Goal: Task Accomplishment & Management: Manage account settings

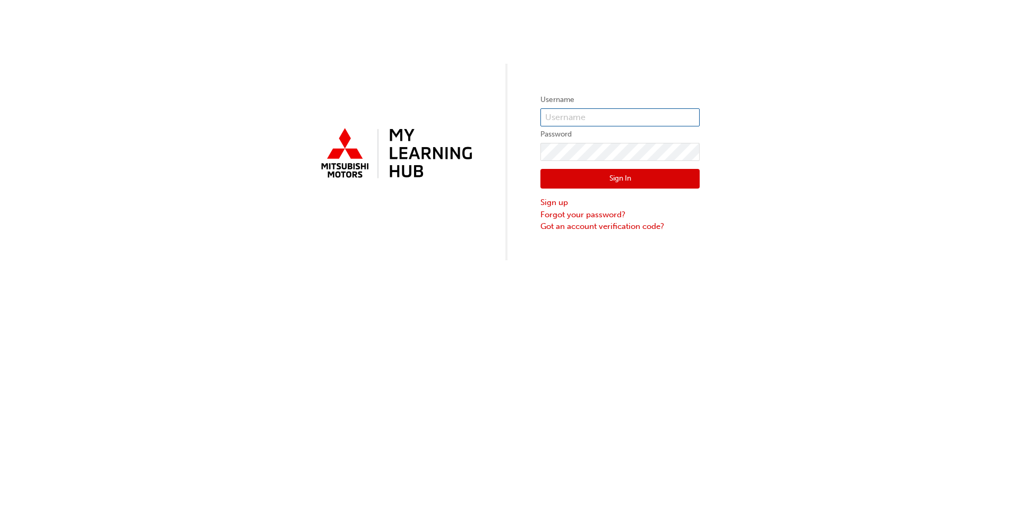
click at [551, 117] on input "text" at bounding box center [620, 117] width 159 height 18
drag, startPoint x: 621, startPoint y: 121, endPoint x: 193, endPoint y: 81, distance: 429.9
click at [195, 81] on div "Username 00005967929 Password Sign In Sign up Forgot your password? Got an acco…" at bounding box center [507, 130] width 1015 height 260
type input "00005967929"
click at [561, 211] on link "Forgot your password?" at bounding box center [620, 215] width 159 height 12
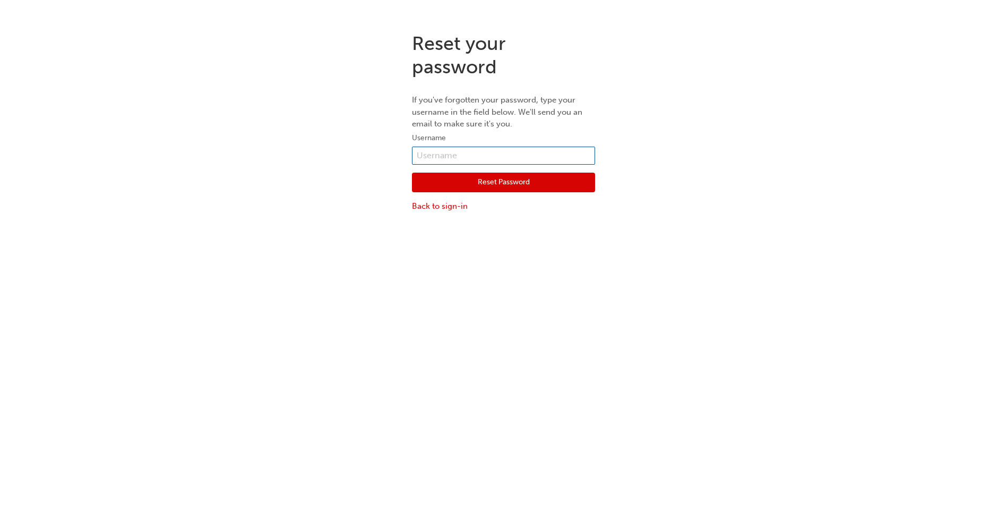
click at [459, 154] on input "text" at bounding box center [503, 156] width 183 height 18
paste input "00005967929"
type input "00005967929"
click button "Reset Password" at bounding box center [503, 183] width 183 height 20
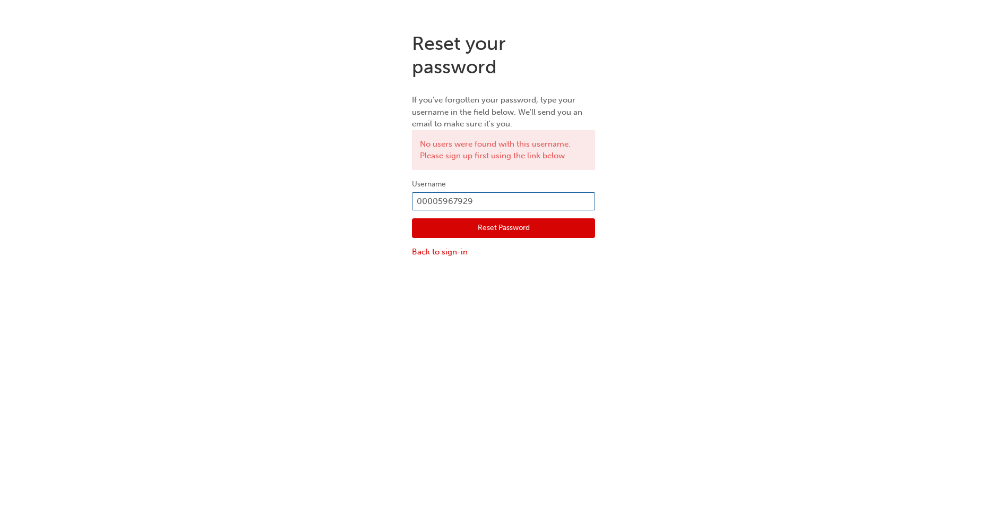
drag, startPoint x: 474, startPoint y: 201, endPoint x: 271, endPoint y: 186, distance: 203.4
click at [271, 186] on div "Reset your password If you've forgotten your password, type your username in th…" at bounding box center [503, 145] width 1007 height 242
type input "[EMAIL_ADDRESS][DOMAIN_NAME]"
click at [507, 226] on button "Reset Password" at bounding box center [503, 228] width 183 height 20
click at [491, 204] on input "[EMAIL_ADDRESS][DOMAIN_NAME]" at bounding box center [503, 201] width 183 height 18
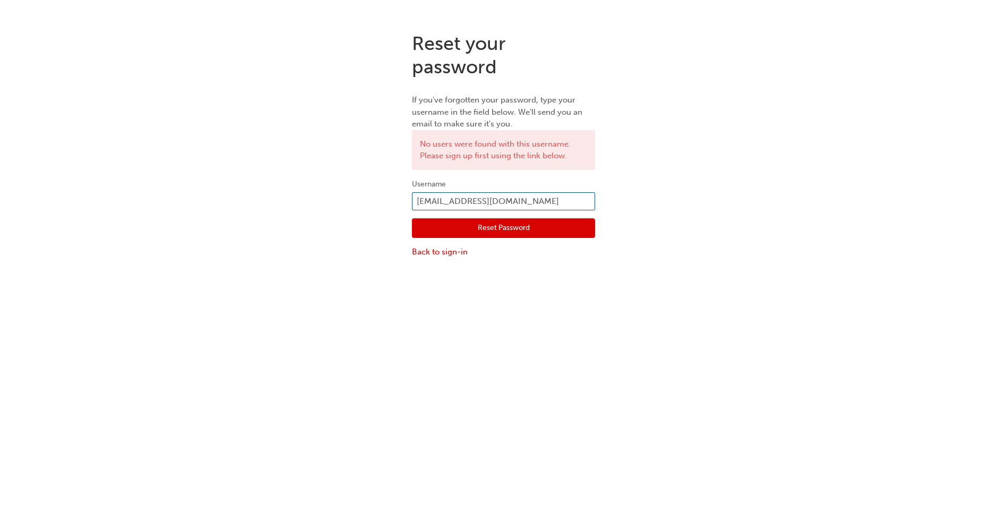
type input "[EMAIL_ADDRESS][DOMAIN_NAME]"
click at [495, 224] on button "Reset Password" at bounding box center [503, 228] width 183 height 20
click at [439, 249] on link "Back to sign-in" at bounding box center [503, 252] width 183 height 12
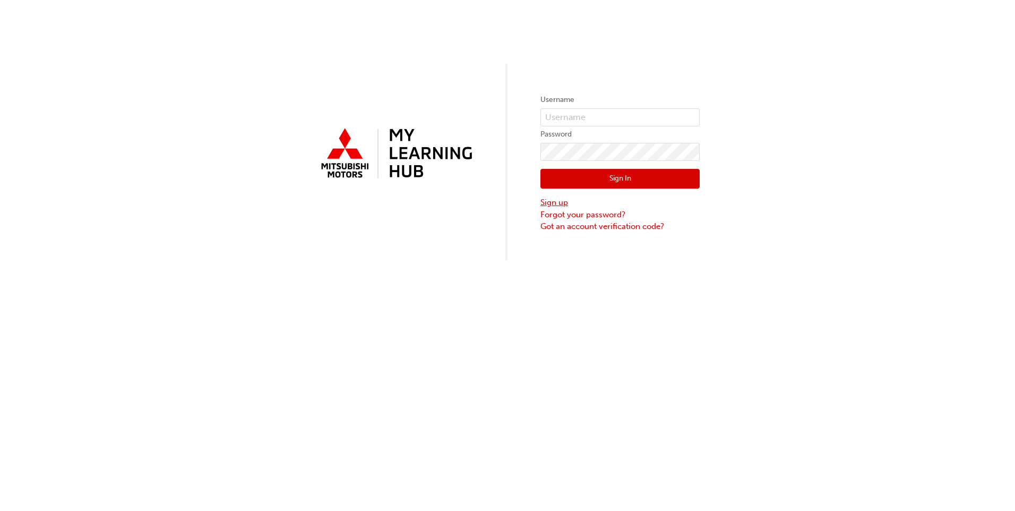
click at [563, 208] on link "Sign up" at bounding box center [620, 202] width 159 height 12
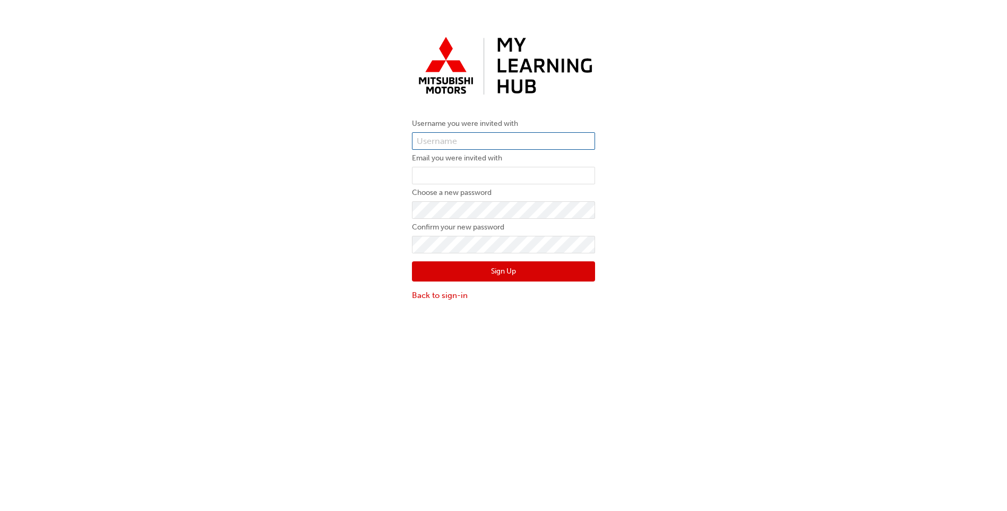
click at [485, 145] on input "text" at bounding box center [503, 141] width 183 height 18
type input "00005967929"
click at [471, 172] on input "email" at bounding box center [503, 176] width 183 height 18
click at [474, 176] on input "[EMAIL_ADDRESS][DOMAIN_NAME]" at bounding box center [503, 176] width 183 height 18
type input "[EMAIL_ADDRESS][DOMAIN_NAME]"
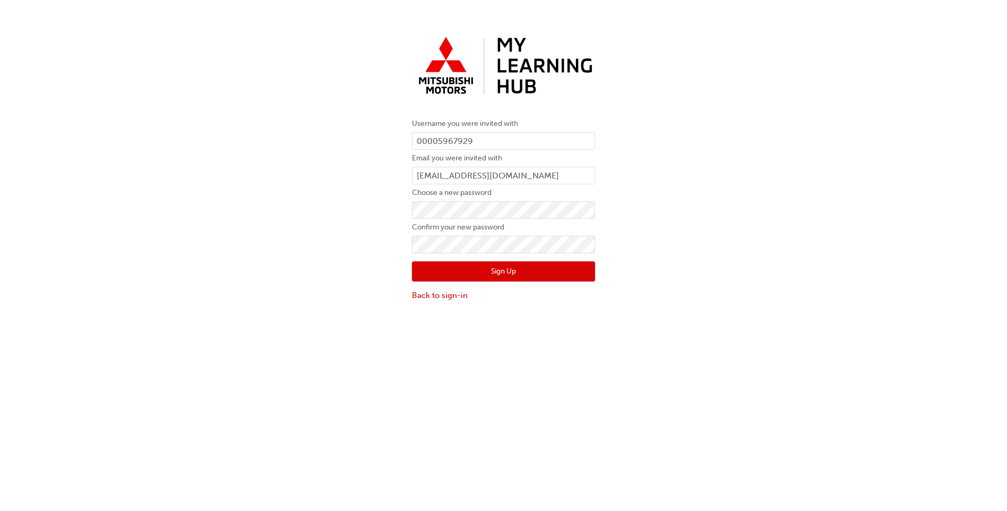
click at [699, 258] on div "Username you were invited with 00005967929 Email you were invited with [PERSON_…" at bounding box center [503, 166] width 1007 height 285
click at [541, 279] on button "Sign Up" at bounding box center [503, 271] width 183 height 20
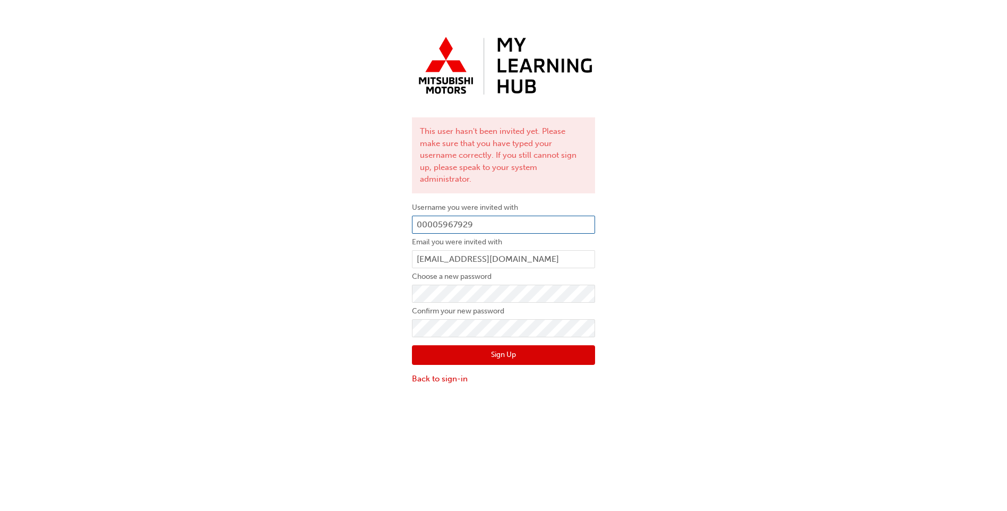
click at [429, 216] on input "00005967929" at bounding box center [503, 225] width 183 height 18
type input "0005967929"
click at [481, 345] on button "Sign Up" at bounding box center [503, 355] width 183 height 20
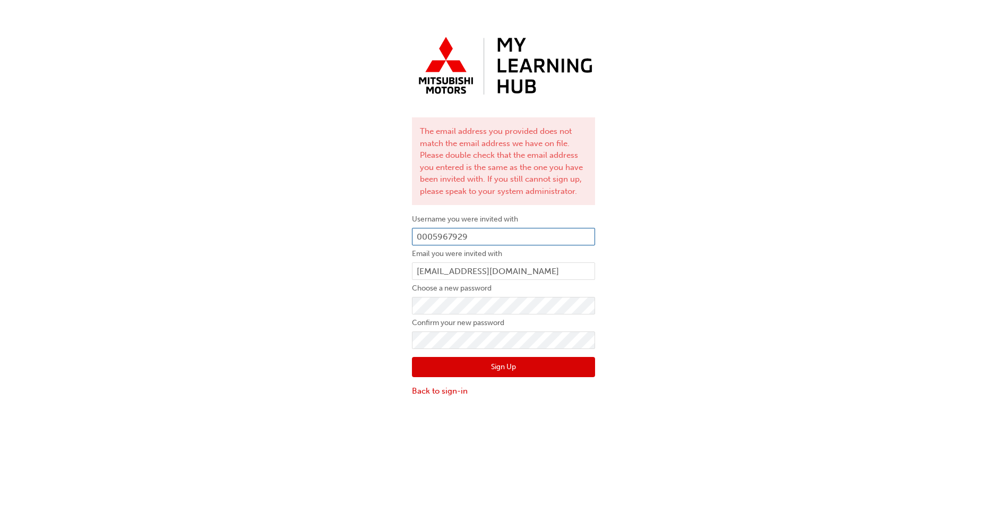
click at [465, 232] on input "0005967929" at bounding box center [503, 237] width 183 height 18
click at [448, 389] on link "Back to sign-in" at bounding box center [503, 391] width 183 height 12
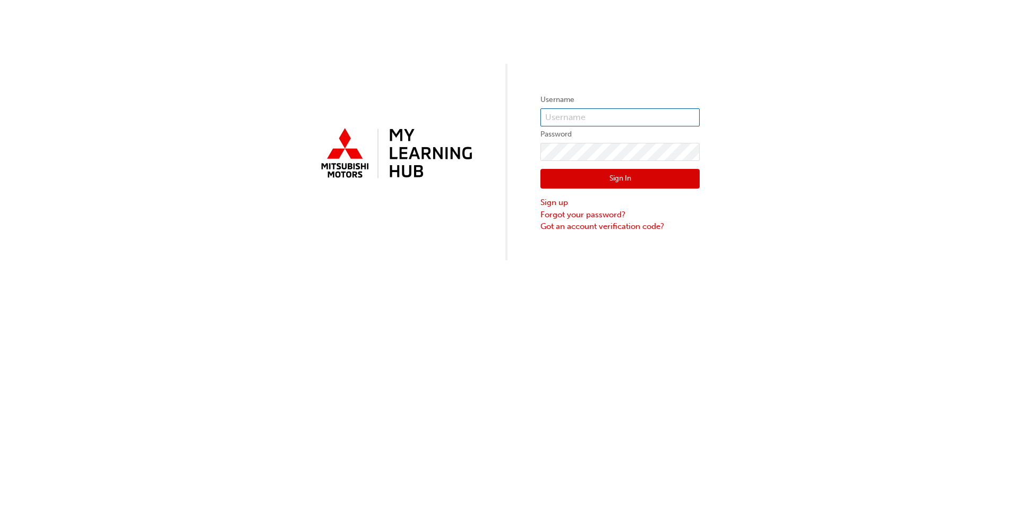
type input "00005967929"
click at [575, 183] on button "Sign In" at bounding box center [620, 179] width 159 height 20
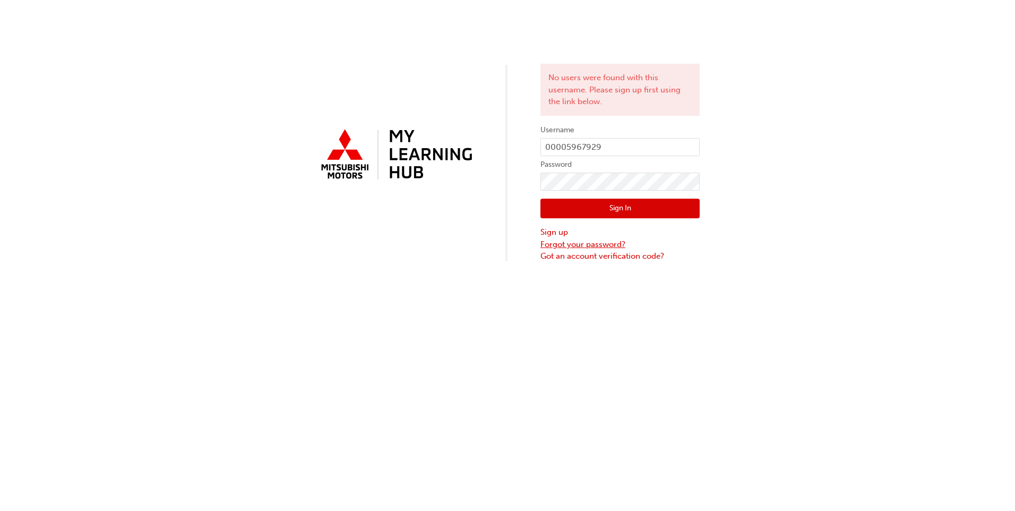
click at [564, 244] on link "Forgot your password?" at bounding box center [620, 244] width 159 height 12
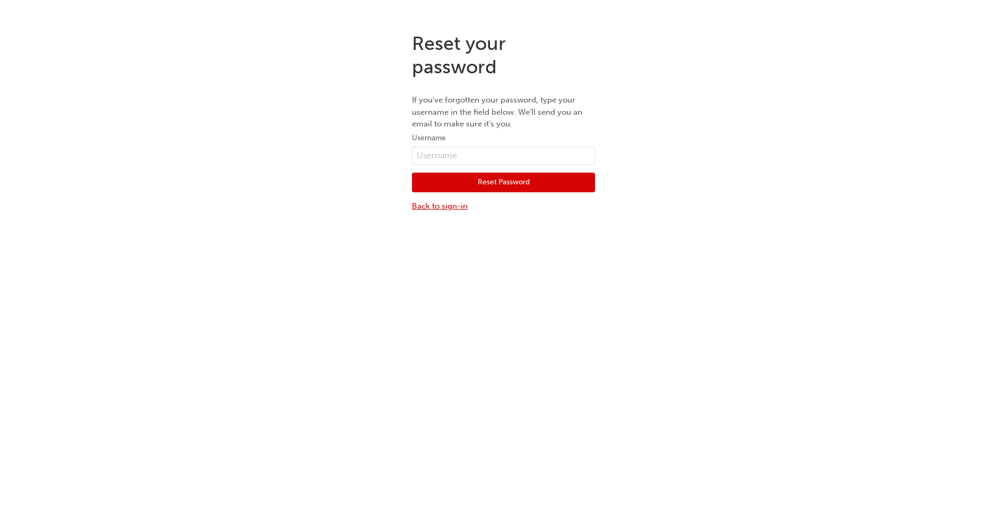
click at [449, 204] on link "Back to sign-in" at bounding box center [503, 206] width 183 height 12
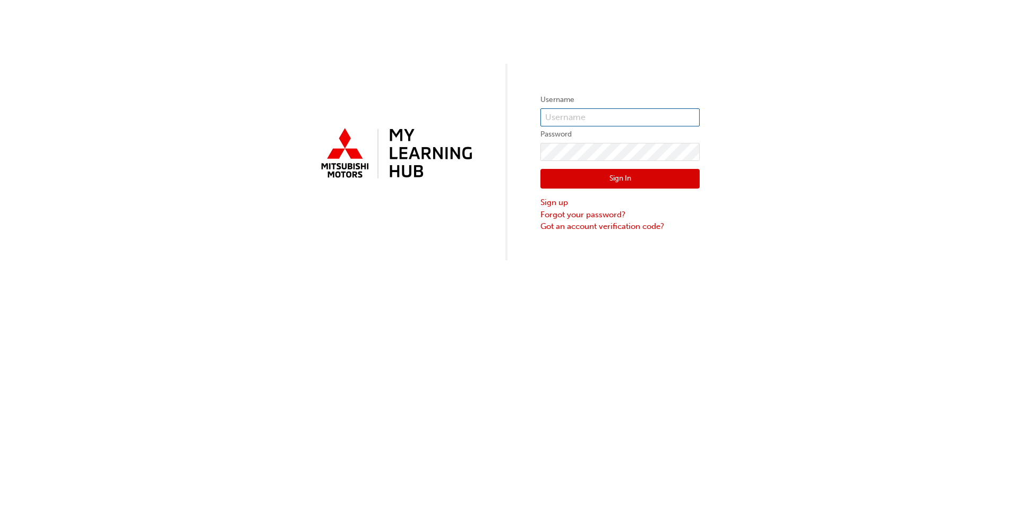
type input "00005967929"
click at [558, 228] on link "Got an account verification code?" at bounding box center [620, 226] width 159 height 12
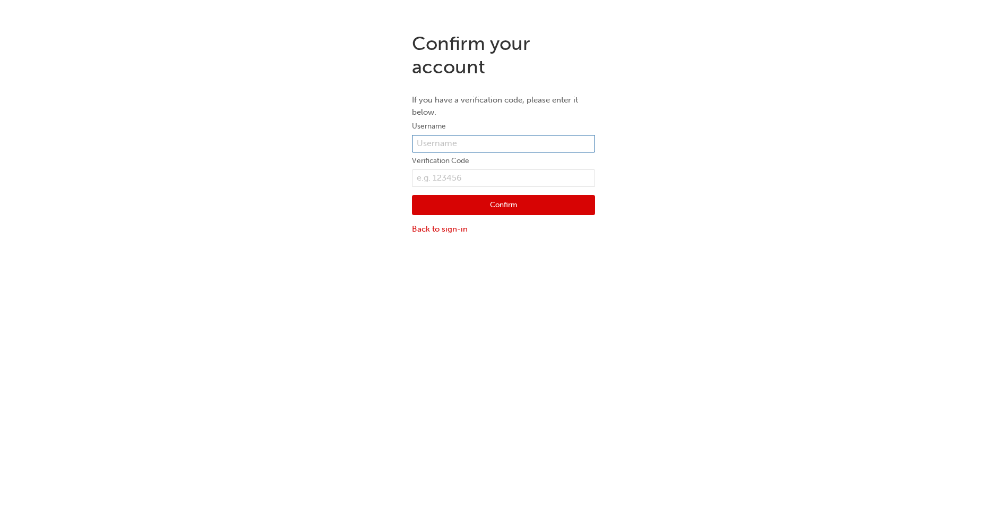
click at [459, 147] on input "text" at bounding box center [503, 144] width 183 height 18
click at [429, 141] on input "00005967929" at bounding box center [503, 144] width 183 height 18
type input "0005967929"
click at [438, 181] on input "text" at bounding box center [503, 178] width 183 height 18
click at [444, 234] on link "Back to sign-in" at bounding box center [503, 229] width 183 height 12
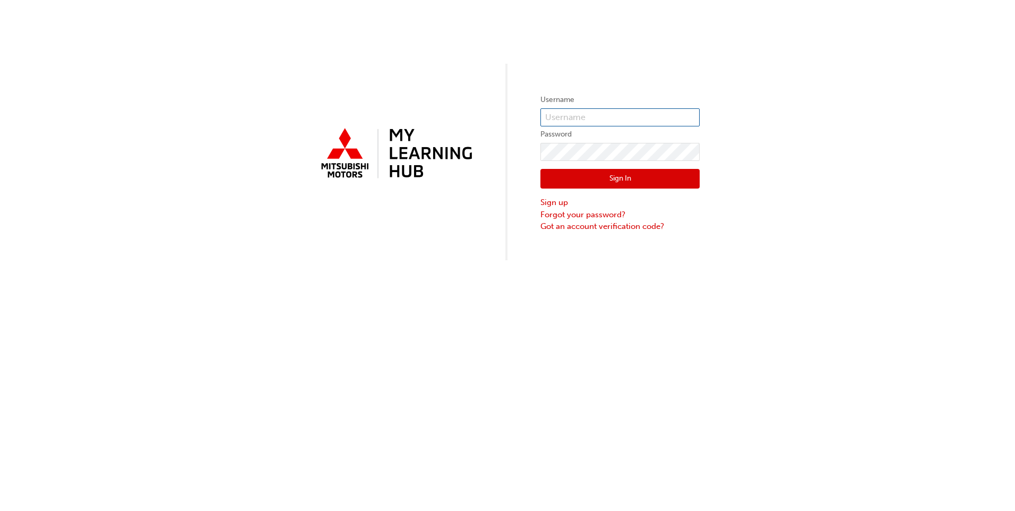
type input "00005967929"
drag, startPoint x: 633, startPoint y: 115, endPoint x: 428, endPoint y: 123, distance: 205.2
click at [428, 123] on div "Username 00005967929 Password Sign In Sign up Forgot your password? Got an acco…" at bounding box center [507, 130] width 1015 height 260
click at [753, 66] on div "Username 00005967929 Password Sign In Sign up Forgot your password? Got an acco…" at bounding box center [507, 130] width 1015 height 260
click at [213, 118] on div "Username 00005967929 Password Sign In Sign up Forgot your password? Got an acco…" at bounding box center [507, 130] width 1015 height 260
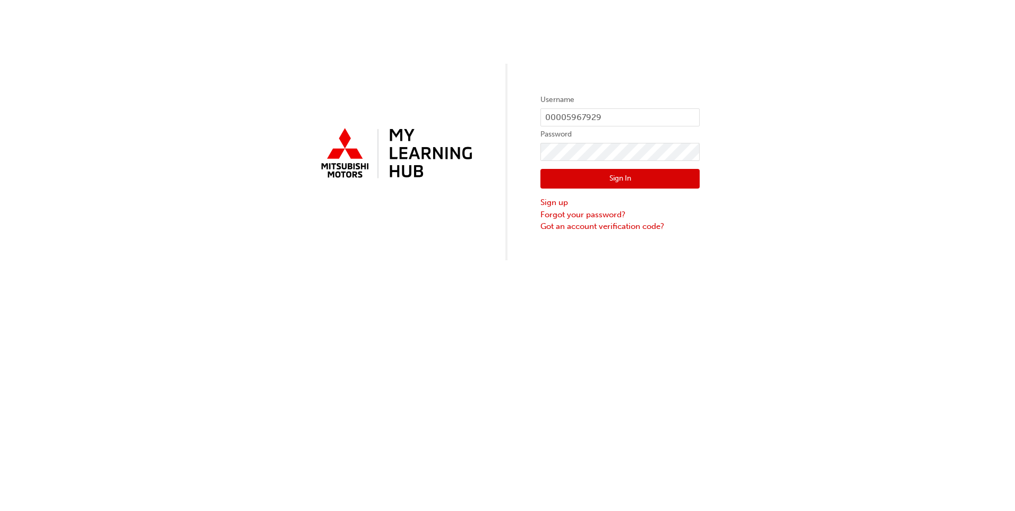
click at [501, 211] on div "Username 00005967929 Password Sign In Sign up Forgot your password? Got an acco…" at bounding box center [507, 130] width 1015 height 260
click at [572, 174] on button "Sign In" at bounding box center [620, 179] width 159 height 20
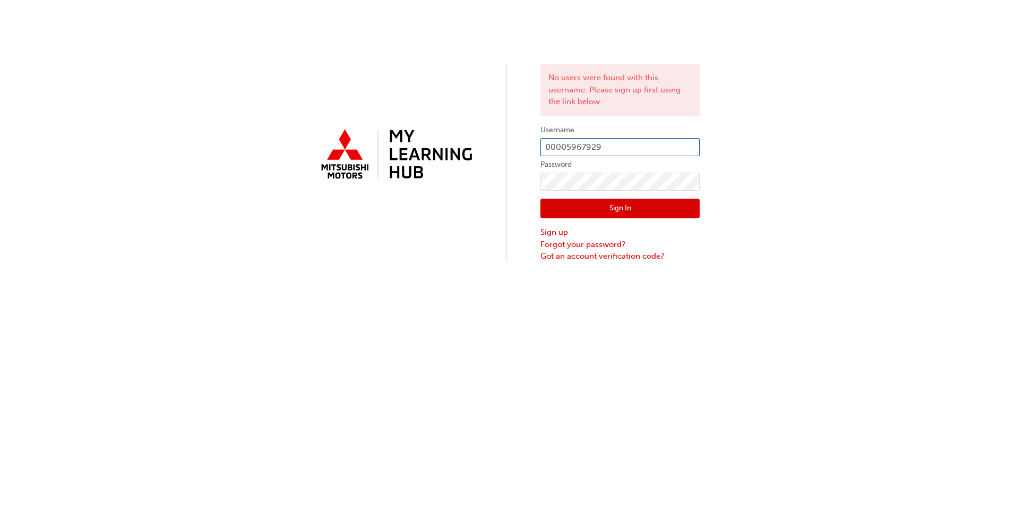
click at [561, 150] on input "00005967929" at bounding box center [620, 147] width 159 height 18
type input "0005967929"
click at [722, 249] on div "No users were found with this username. Please sign up first using the link bel…" at bounding box center [507, 131] width 1015 height 262
click at [672, 206] on button "Sign In" at bounding box center [620, 209] width 159 height 20
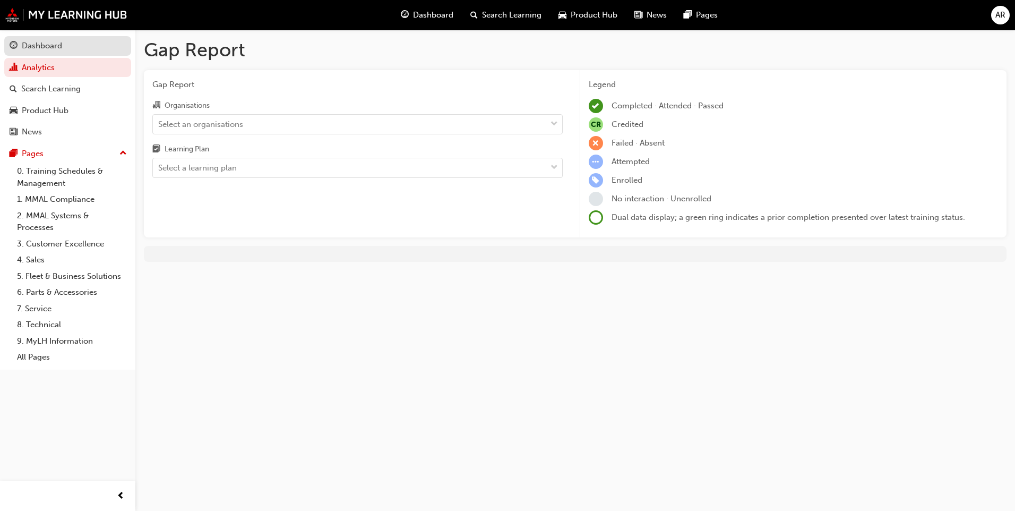
click at [40, 48] on div "Dashboard" at bounding box center [42, 46] width 40 height 12
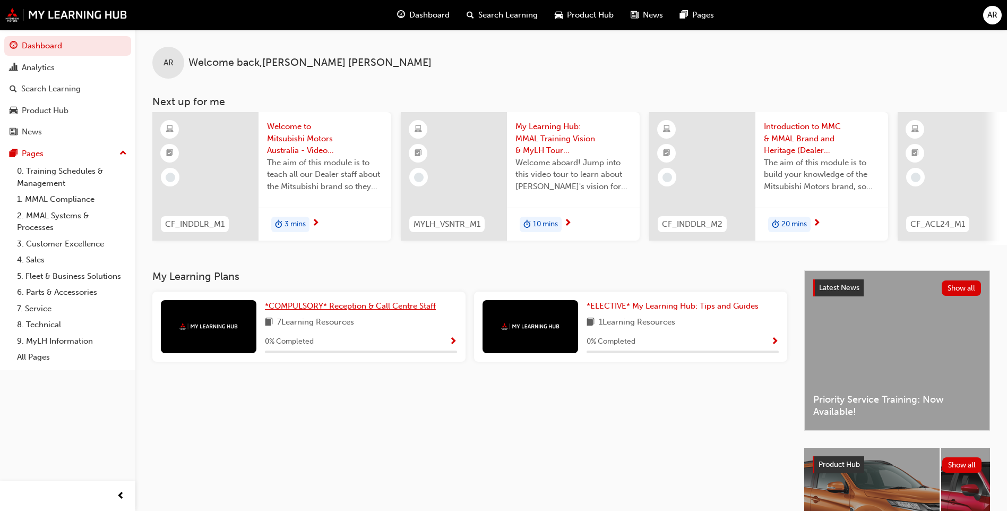
click at [304, 311] on span "*COMPULSORY* Reception & Call Centre Staff" at bounding box center [350, 306] width 171 height 10
